Goal: Information Seeking & Learning: Understand process/instructions

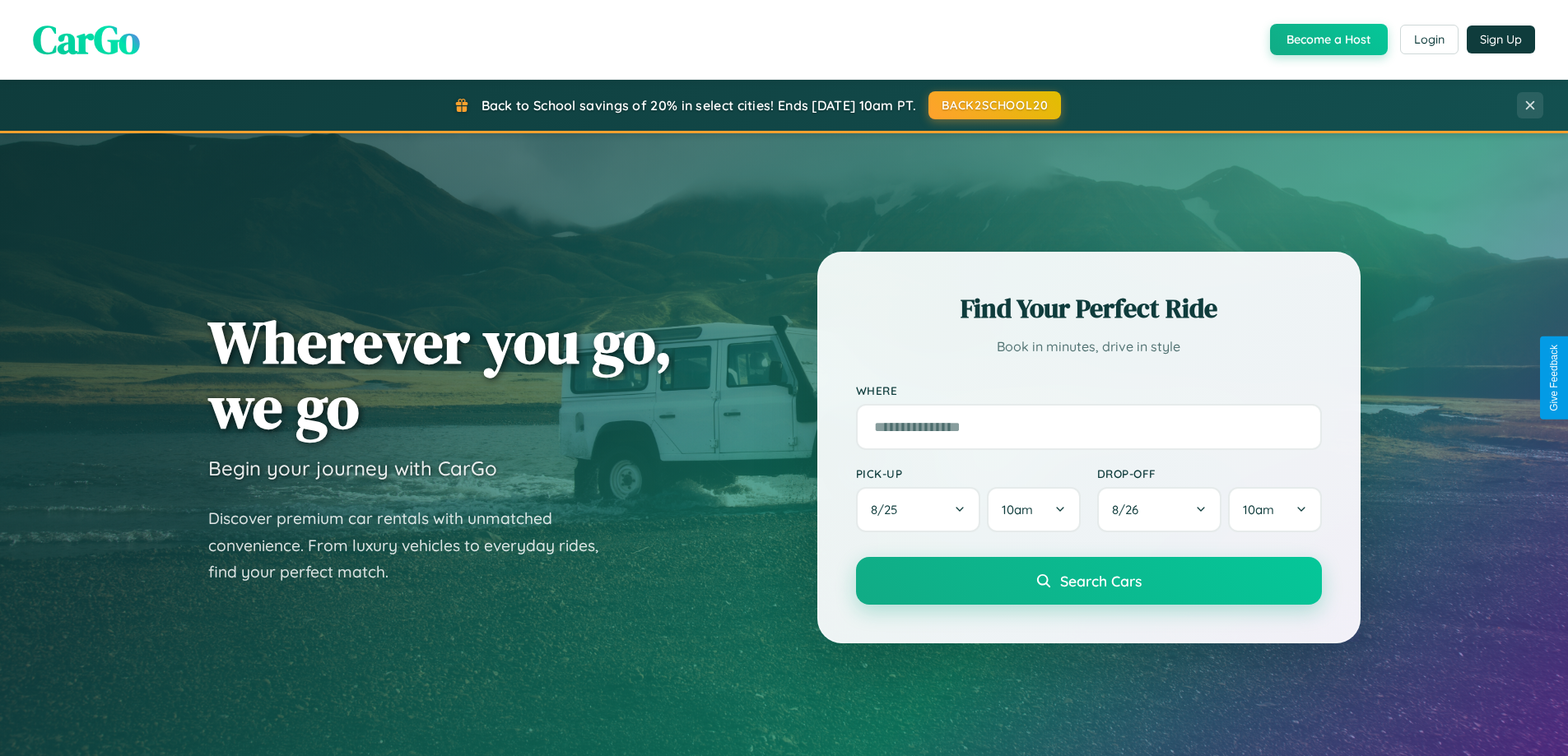
scroll to position [709, 0]
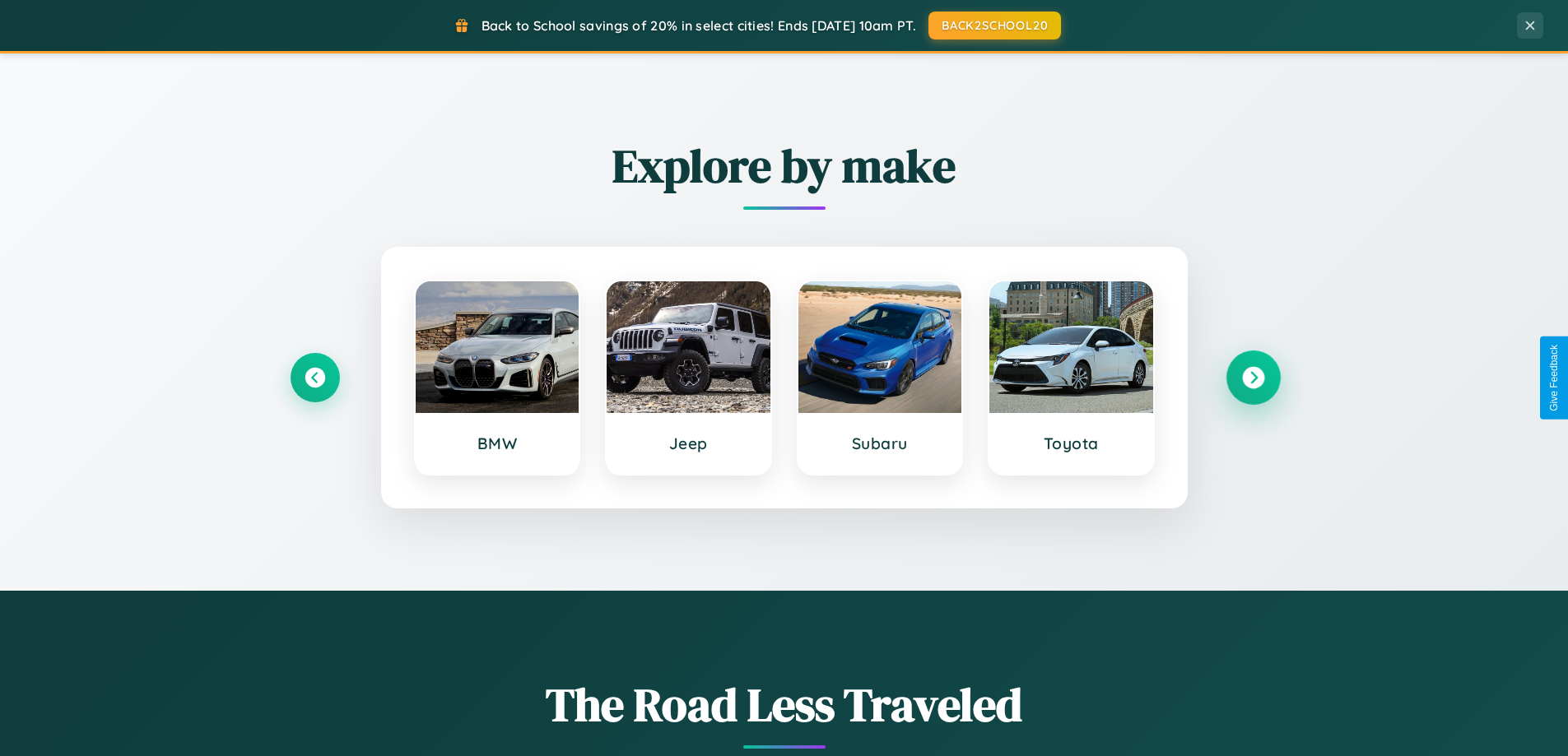
click at [1253, 378] on icon at bounding box center [1253, 378] width 22 height 22
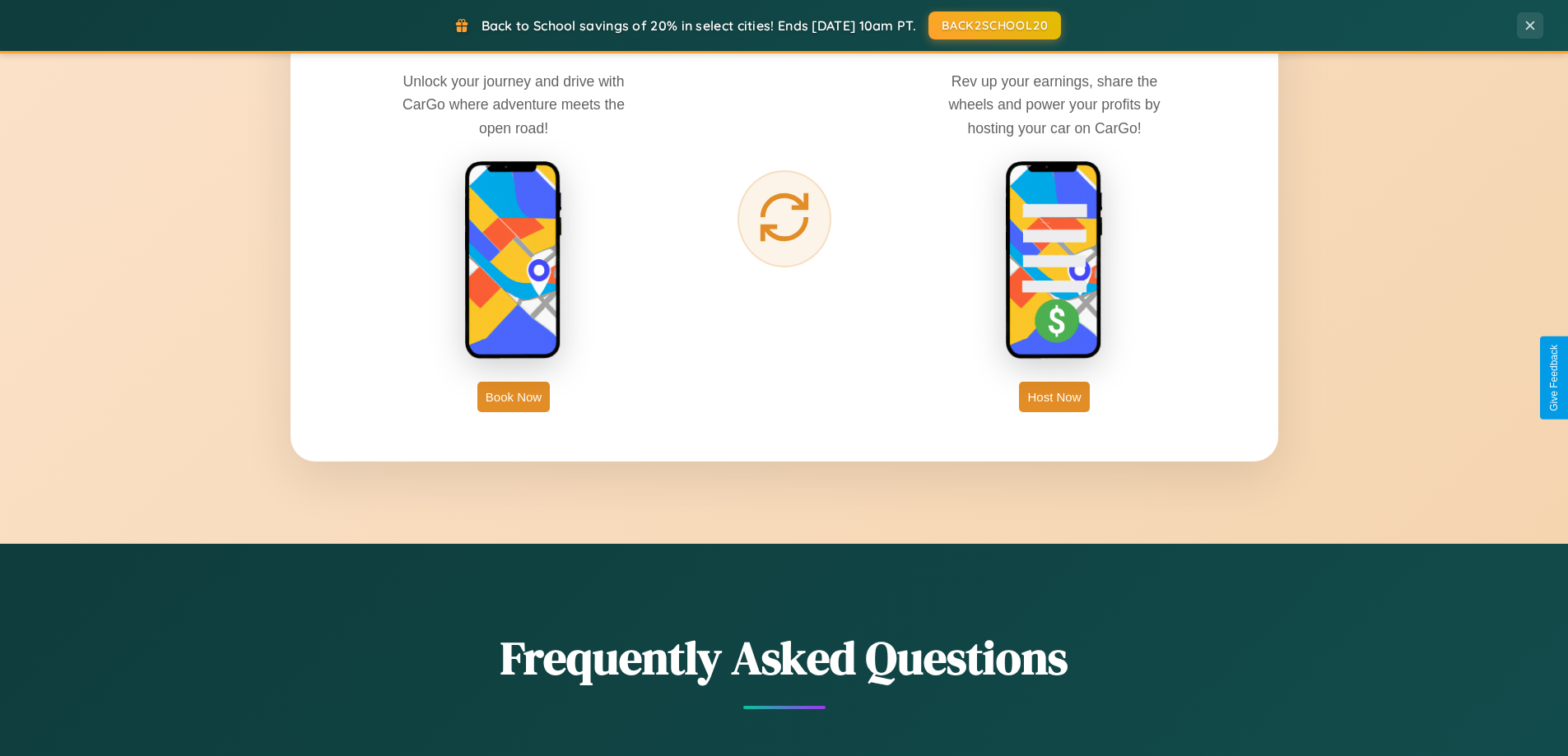
scroll to position [2643, 0]
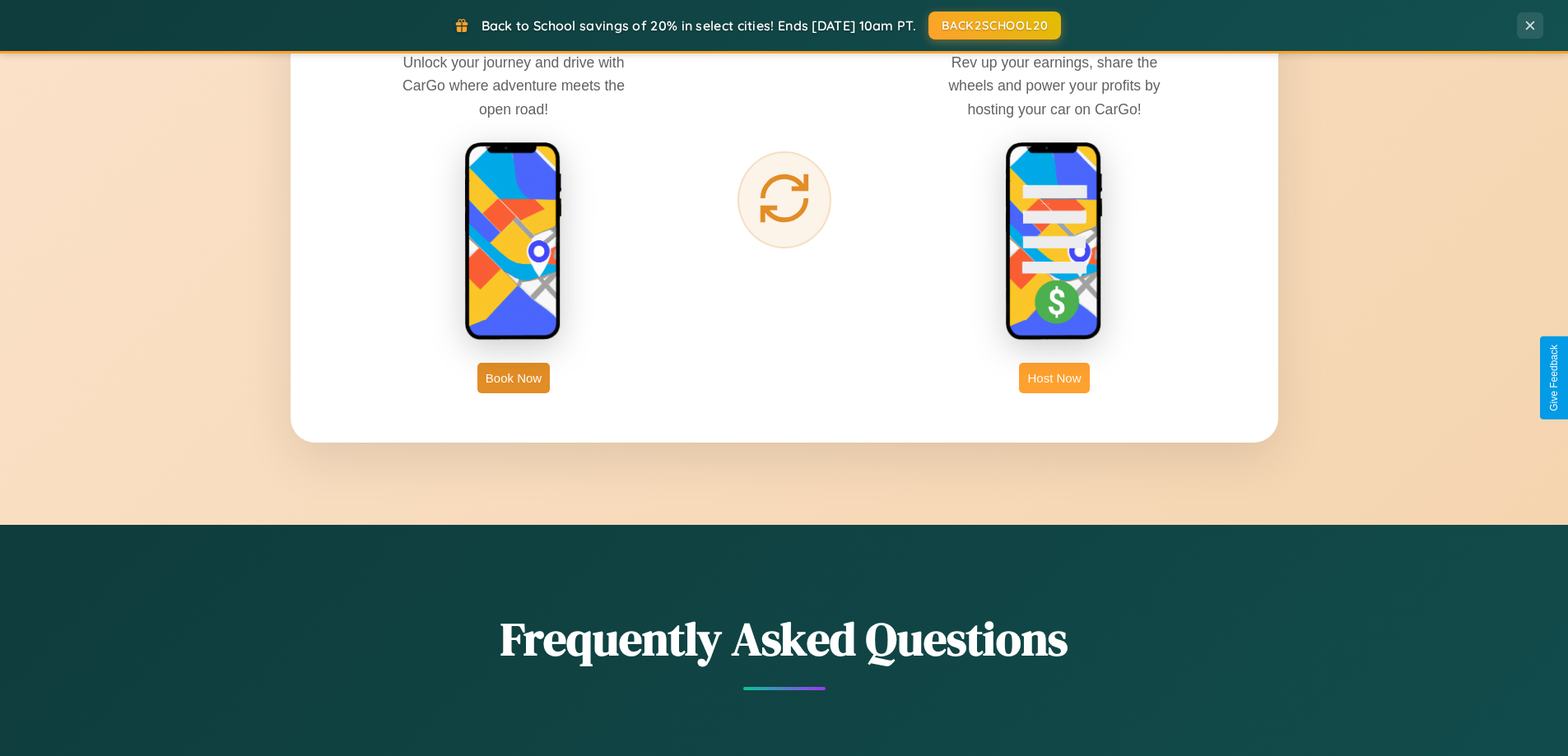
click at [1054, 378] on button "Host Now" at bounding box center [1054, 378] width 70 height 31
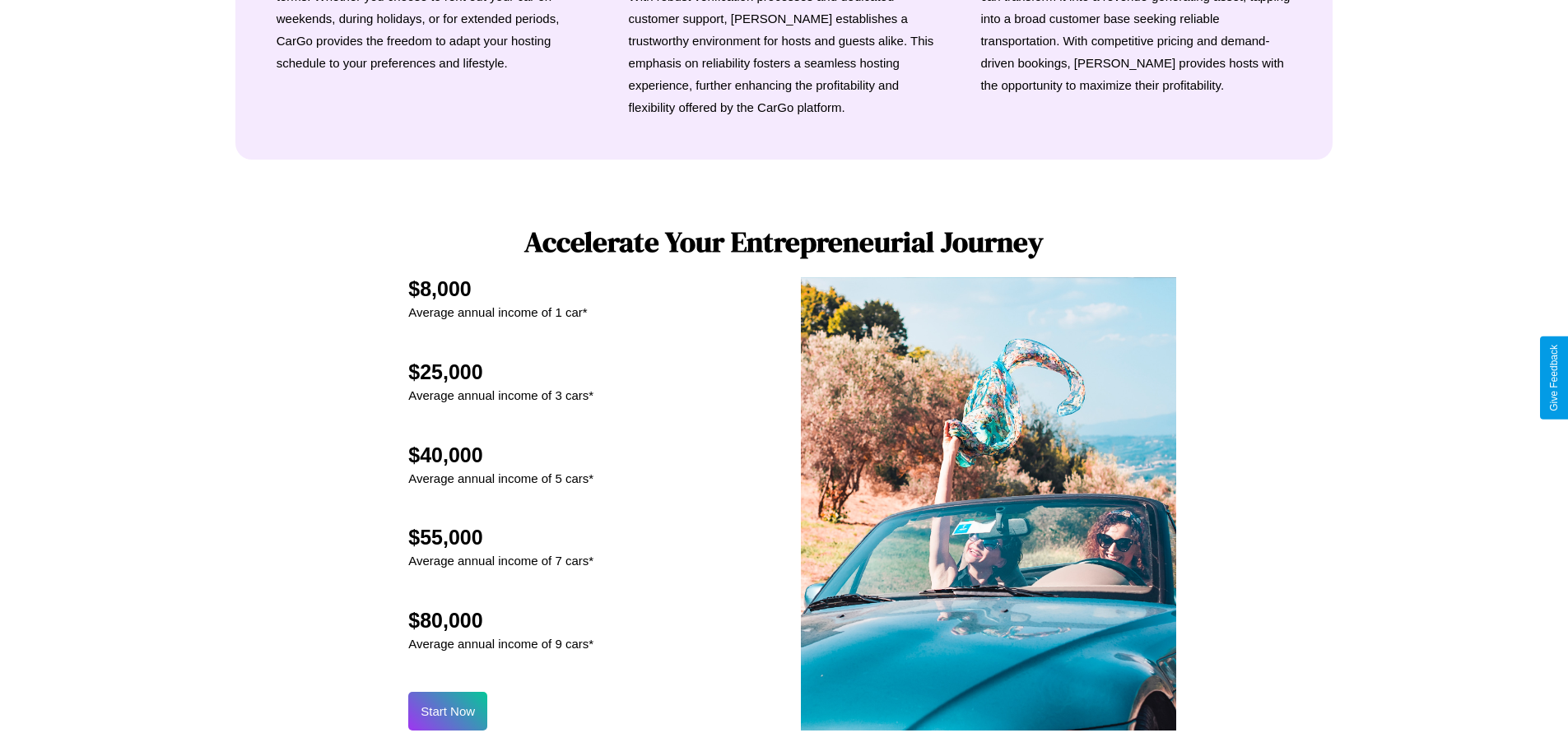
scroll to position [2224, 0]
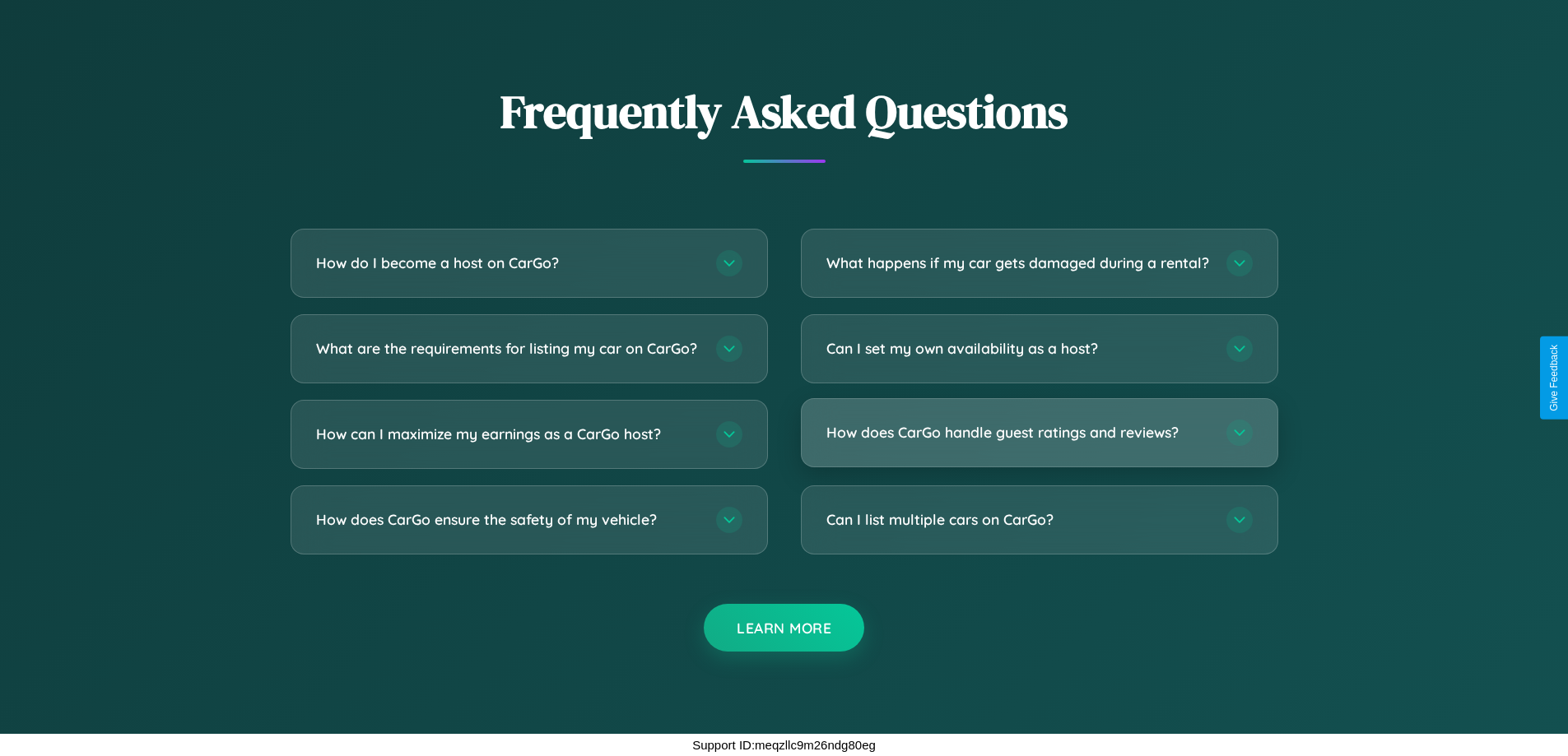
click at [1039, 432] on h3 "How does CarGo handle guest ratings and reviews?" at bounding box center [1018, 432] width 383 height 20
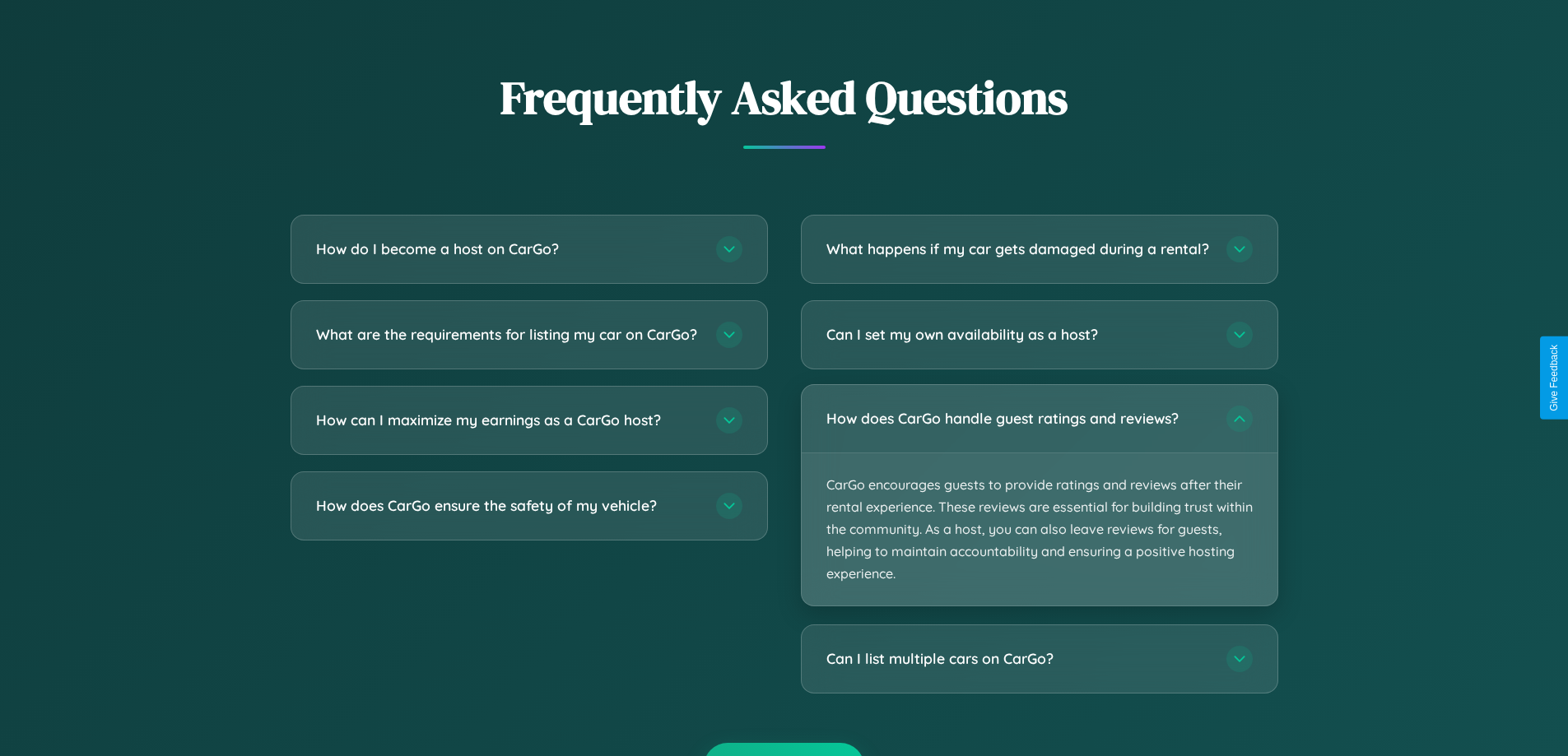
click at [1039, 509] on p "CarGo encourages guests to provide ratings and reviews after their rental exper…" at bounding box center [1039, 530] width 476 height 153
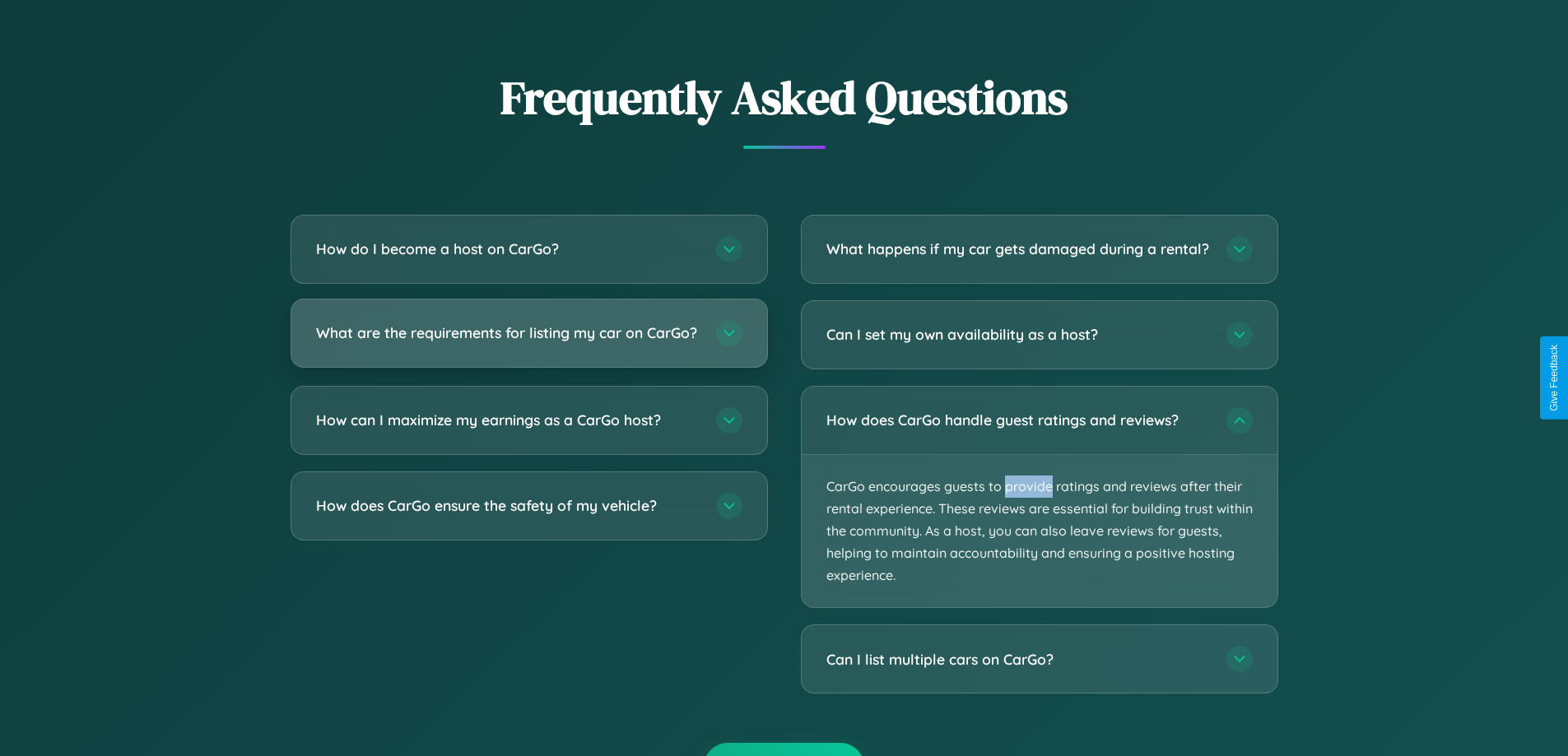
click at [528, 341] on h3 "What are the requirements for listing my car on CarGo?" at bounding box center [508, 333] width 383 height 20
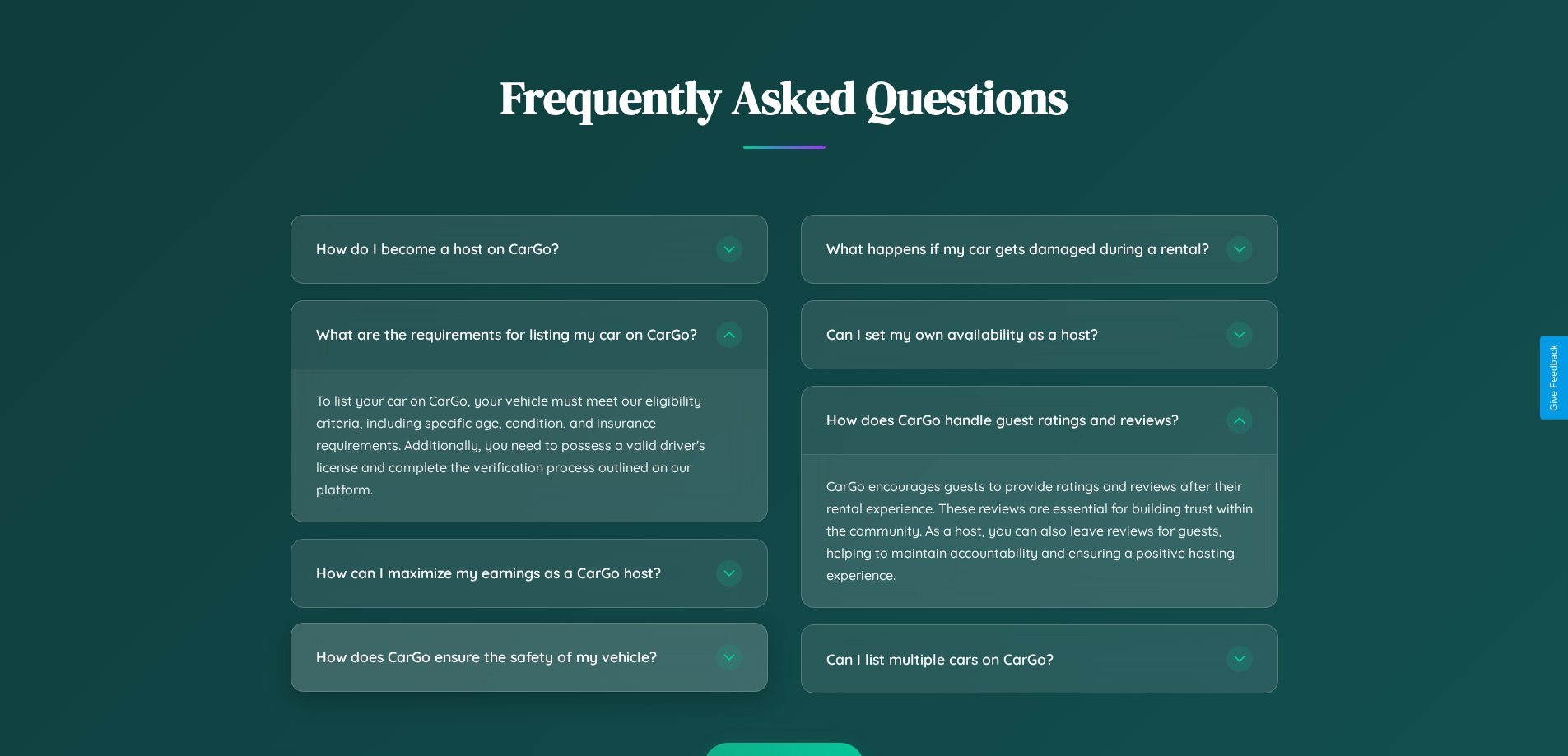
click at [528, 668] on h3 "How does CarGo ensure the safety of my vehicle?" at bounding box center [508, 658] width 383 height 20
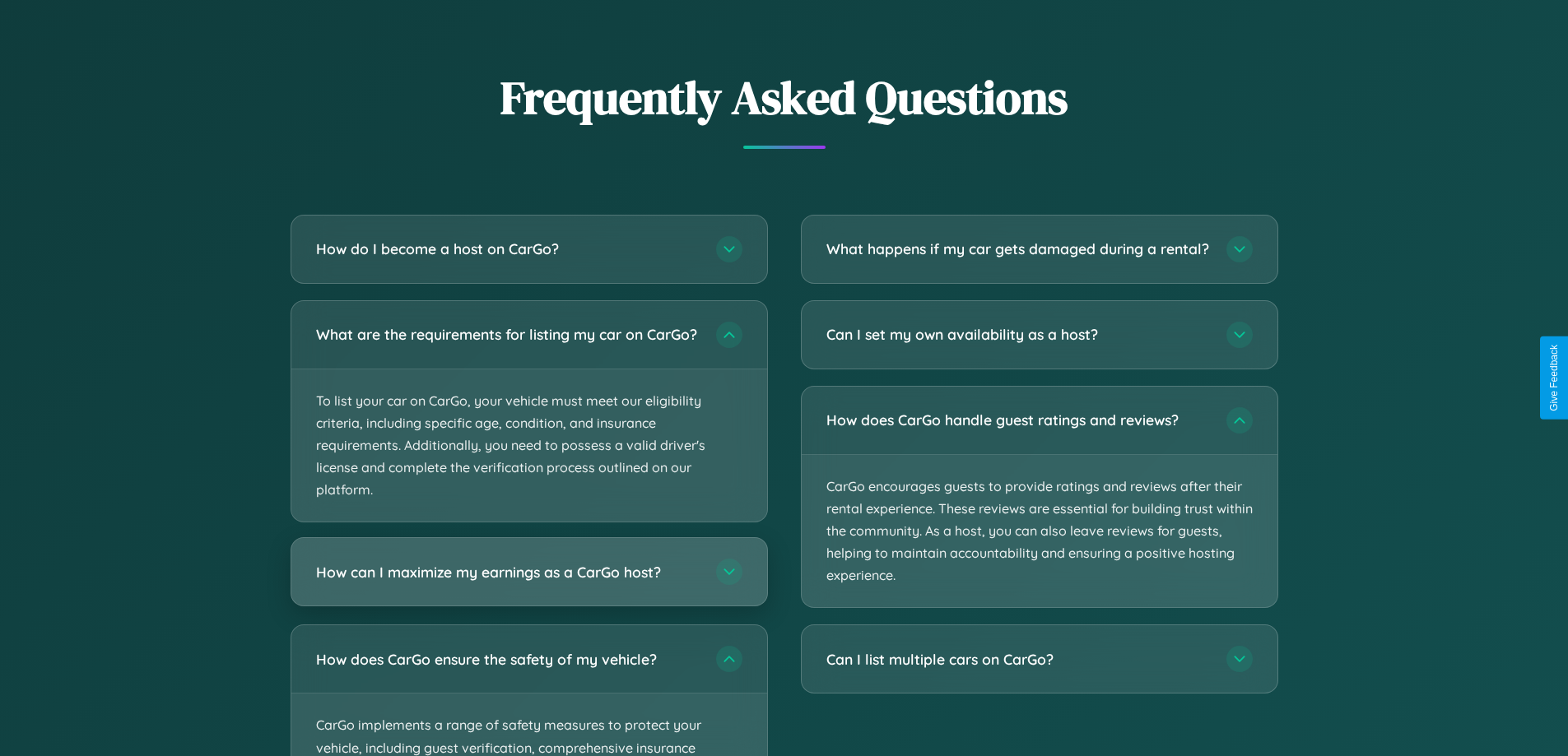
click at [528, 582] on h3 "How can I maximize my earnings as a CarGo host?" at bounding box center [508, 572] width 383 height 20
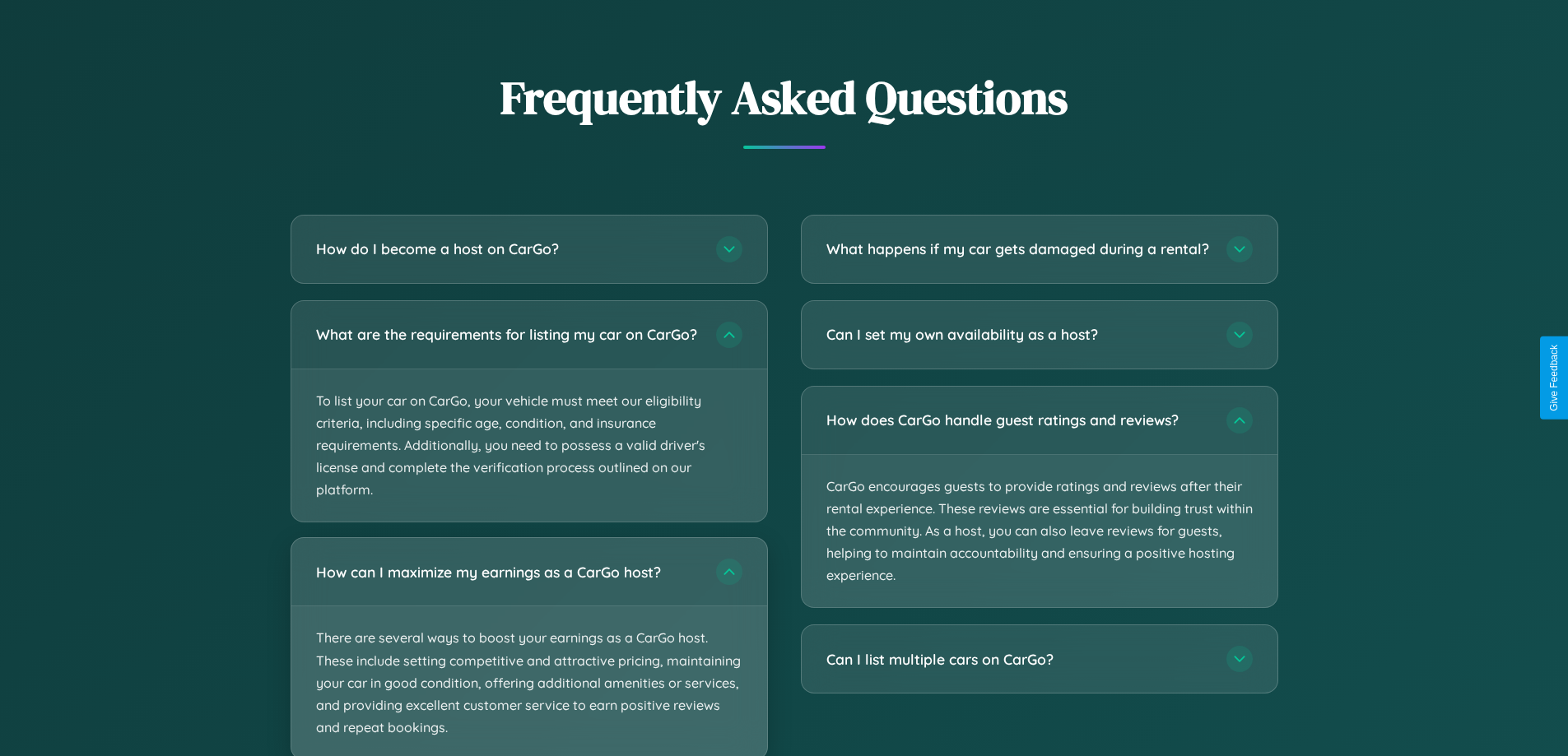
click at [528, 653] on p "There are several ways to boost your earnings as a CarGo host. These include se…" at bounding box center [529, 683] width 476 height 153
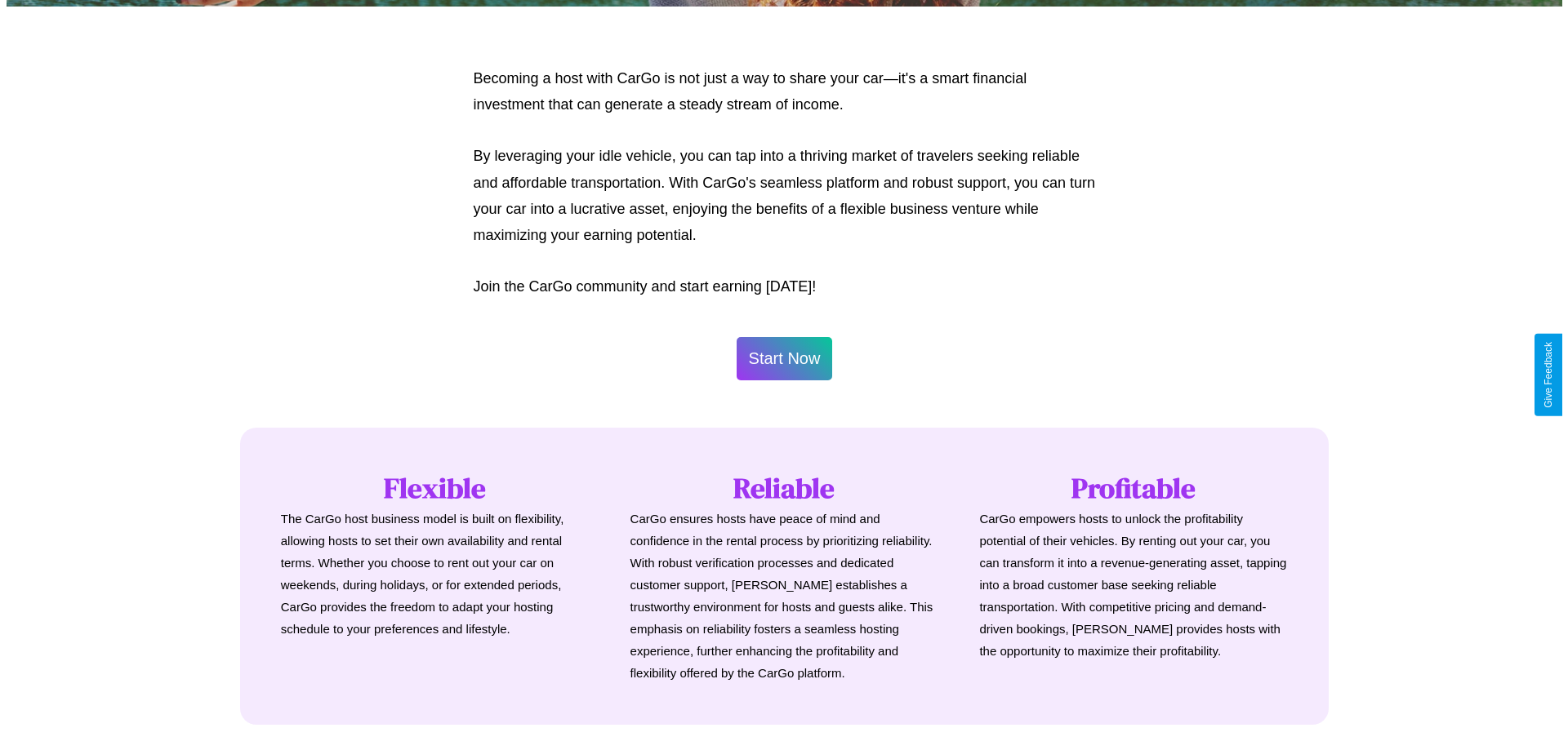
scroll to position [789, 0]
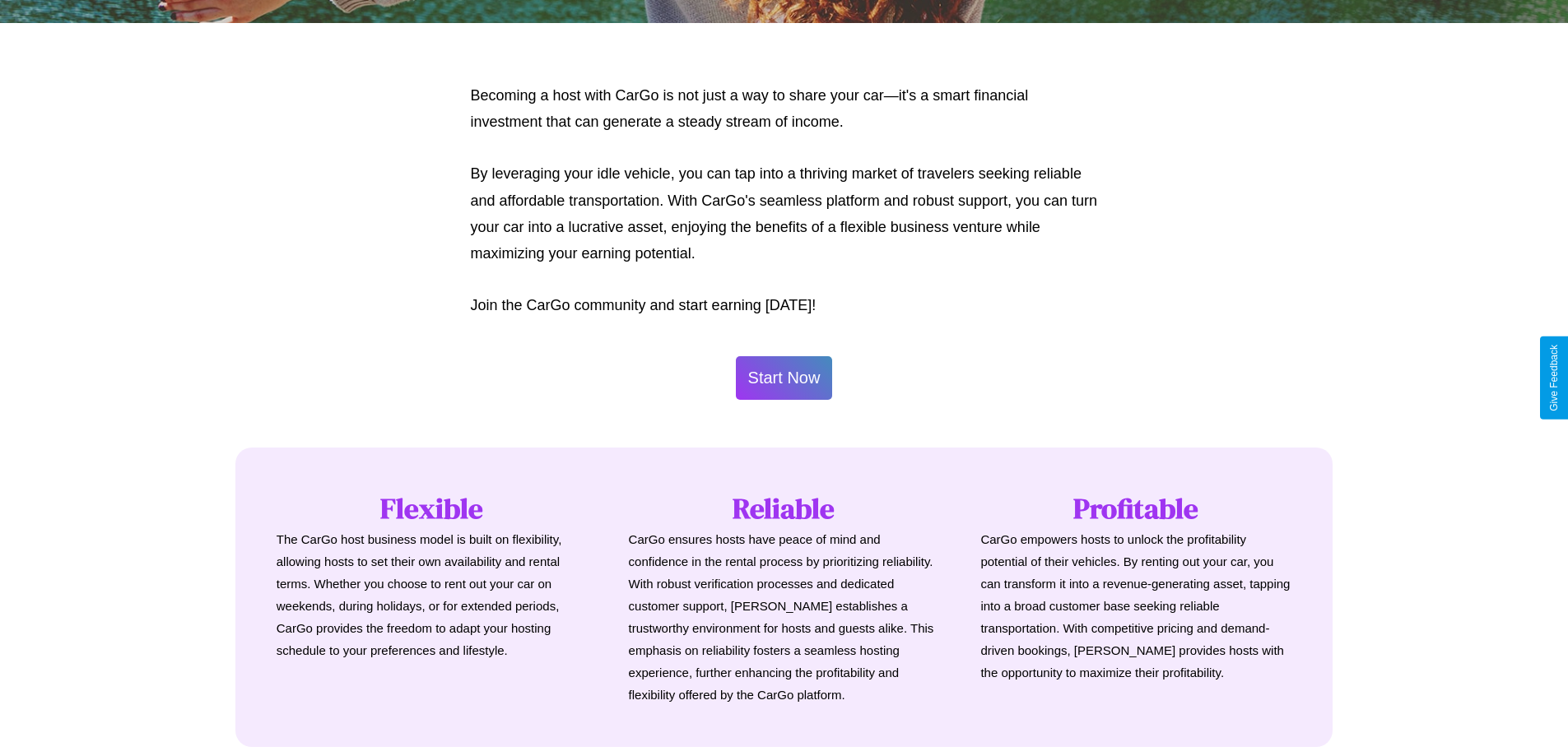
click at [784, 378] on button "Start Now" at bounding box center [784, 377] width 97 height 43
